Goal: Task Accomplishment & Management: Complete application form

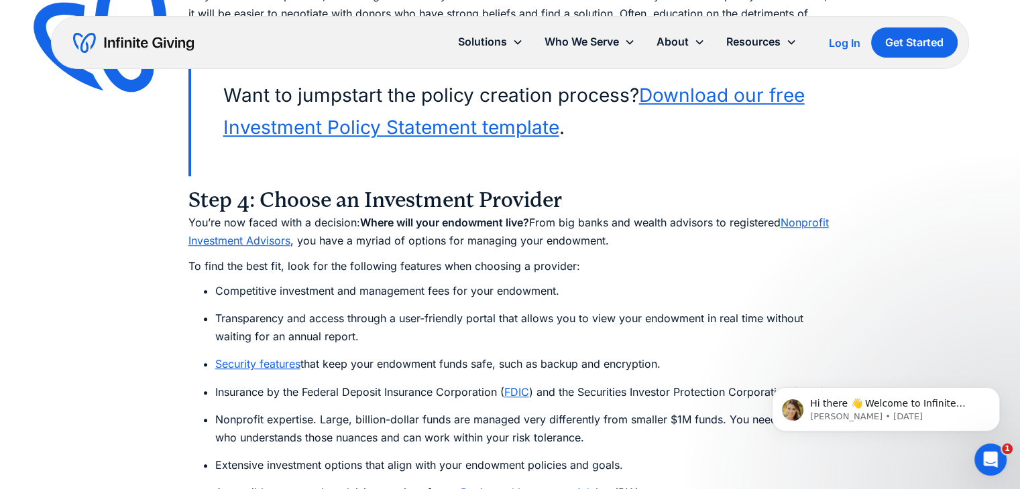
scroll to position [6302, 0]
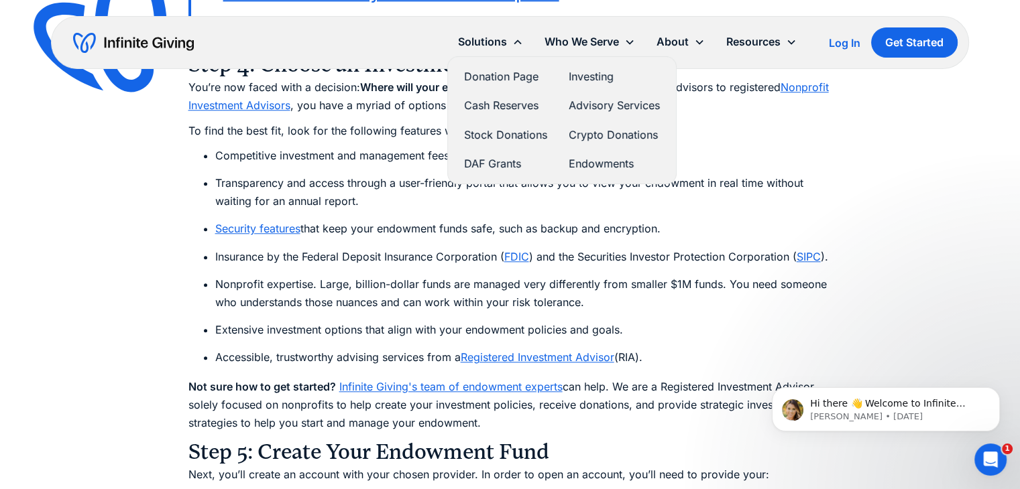
click at [573, 164] on link "Endowments" at bounding box center [614, 164] width 91 height 18
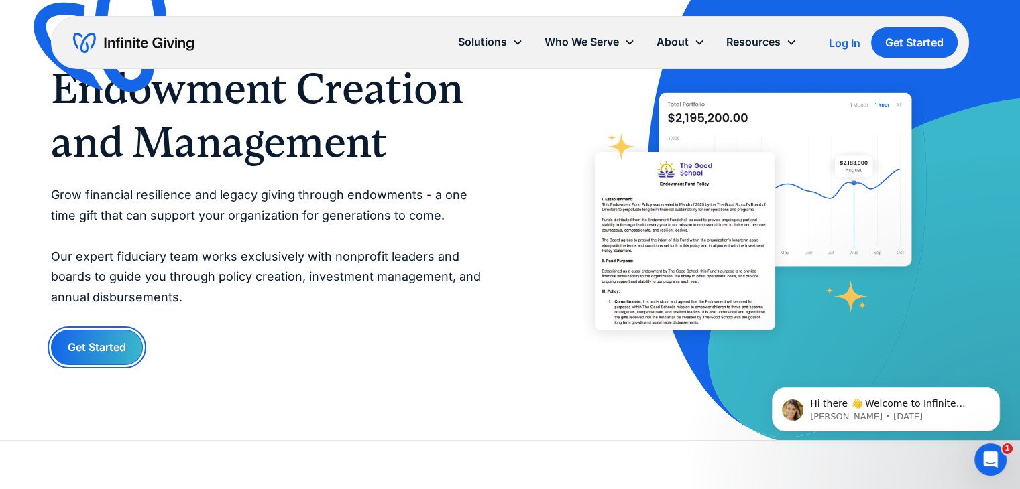
click at [88, 357] on link "Get Started" at bounding box center [97, 348] width 92 height 36
